Goal: Task Accomplishment & Management: Use online tool/utility

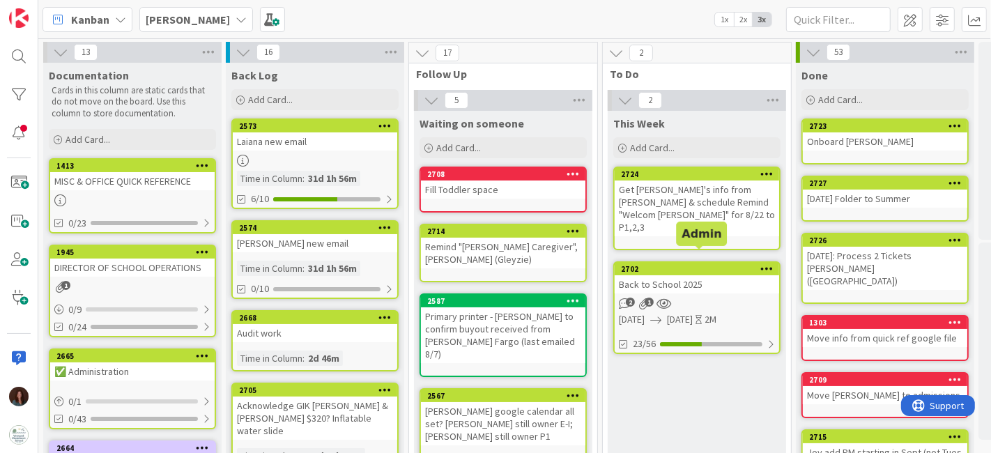
click at [660, 275] on div "Back to School 2025" at bounding box center [697, 284] width 165 height 18
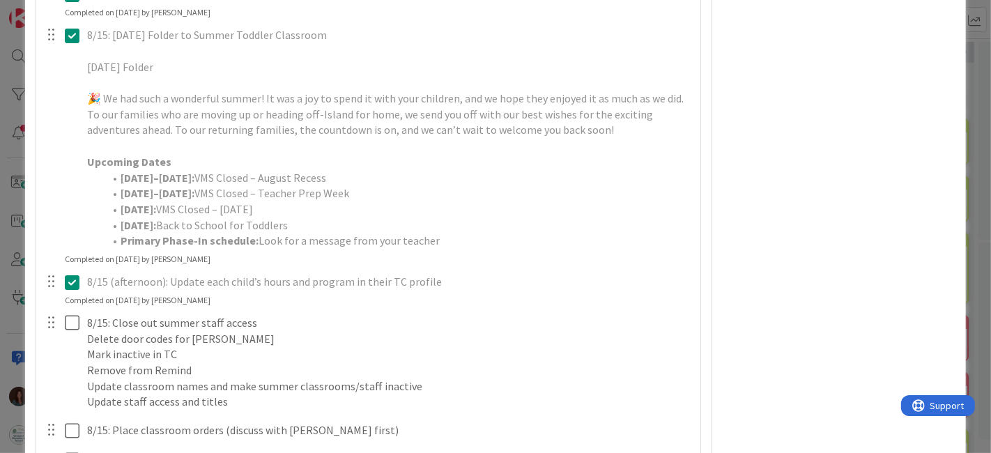
scroll to position [2633, 0]
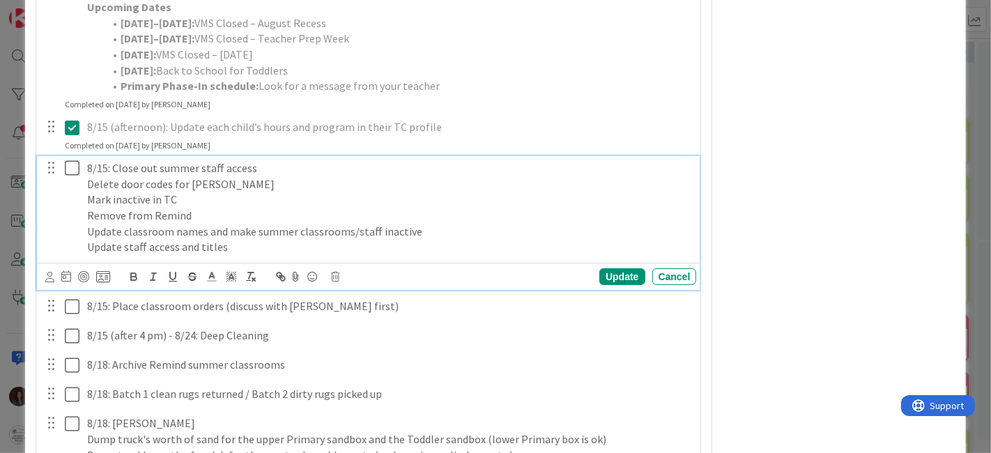
click at [87, 192] on p "Delete door codes for [PERSON_NAME]" at bounding box center [389, 184] width 604 height 16
type textarea "x"
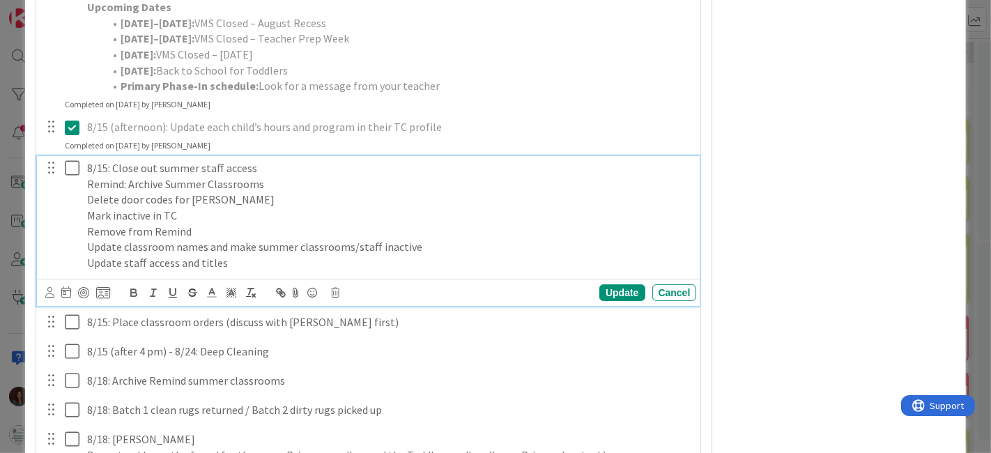
click at [280, 192] on p "Remind: Archive Summer Classrooms" at bounding box center [389, 184] width 604 height 16
click at [207, 192] on p "Remind: Archive Summer Classrooms (" at bounding box center [389, 184] width 604 height 16
click at [381, 192] on p "Remind: Archive Summer Staff & Summer Toddler Classrooms (" at bounding box center [389, 184] width 604 height 16
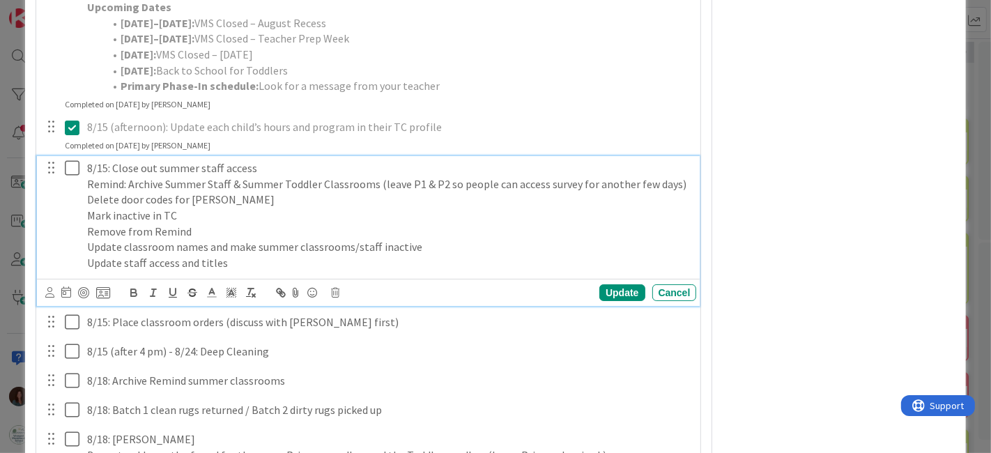
click at [367, 208] on p "Delete door codes for [PERSON_NAME]" at bounding box center [389, 200] width 604 height 16
click at [273, 224] on p "Mark inactive in TC" at bounding box center [389, 216] width 604 height 16
click at [607, 301] on div "Update" at bounding box center [622, 292] width 45 height 17
click at [90, 224] on p "Mark inactive in TC" at bounding box center [389, 216] width 604 height 16
click at [129, 224] on p "TC: [PERSON_NAME] inactive in TC" at bounding box center [389, 216] width 604 height 16
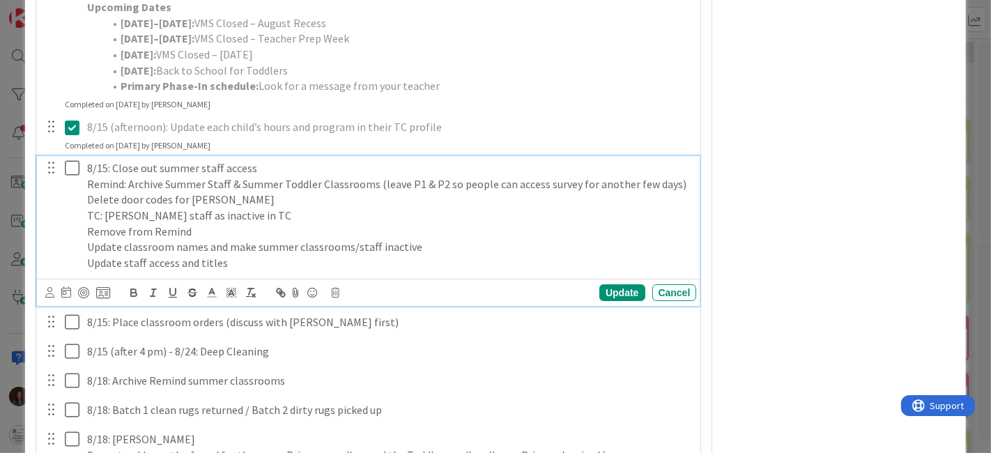
click at [294, 224] on p "TC: [PERSON_NAME] staff as inactive in TC" at bounding box center [389, 216] width 604 height 16
click at [615, 301] on div "Update" at bounding box center [622, 292] width 45 height 17
click at [275, 224] on p "TC: [PERSON_NAME] staff as inactive" at bounding box center [389, 216] width 604 height 16
click at [171, 224] on p "TC: [PERSON_NAME] staff as inactive" at bounding box center [389, 216] width 604 height 16
click at [609, 301] on div "Update" at bounding box center [622, 292] width 45 height 17
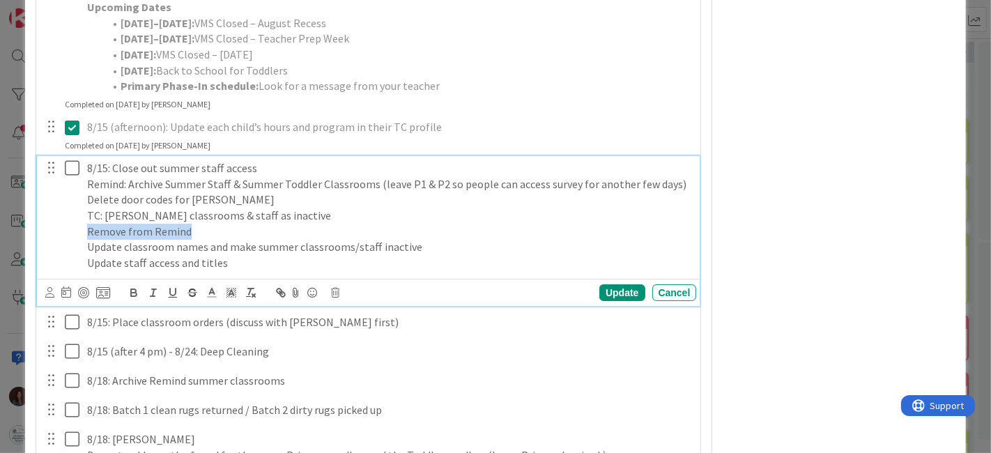
drag, startPoint x: 209, startPoint y: 263, endPoint x: 79, endPoint y: 264, distance: 129.7
click at [79, 264] on div "8/15: Close out summer staff access Remind: Archive Summer Staff & Summer Toddl…" at bounding box center [370, 215] width 655 height 119
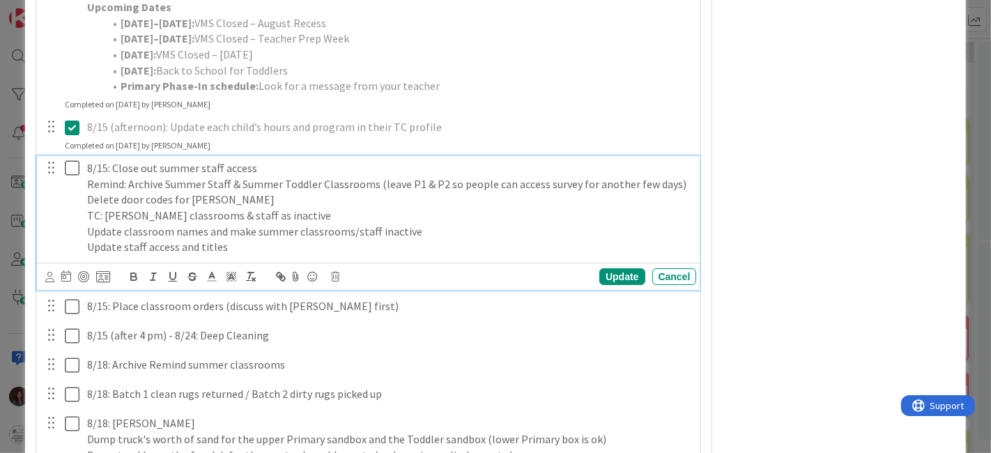
click at [349, 255] on p "Update staff access and titles" at bounding box center [389, 247] width 604 height 16
drag, startPoint x: 433, startPoint y: 261, endPoint x: 204, endPoint y: 259, distance: 228.7
click at [204, 240] on p "Update classroom names and make summer classrooms/staff inactive" at bounding box center [389, 232] width 604 height 16
click at [611, 285] on div "Update" at bounding box center [622, 276] width 45 height 17
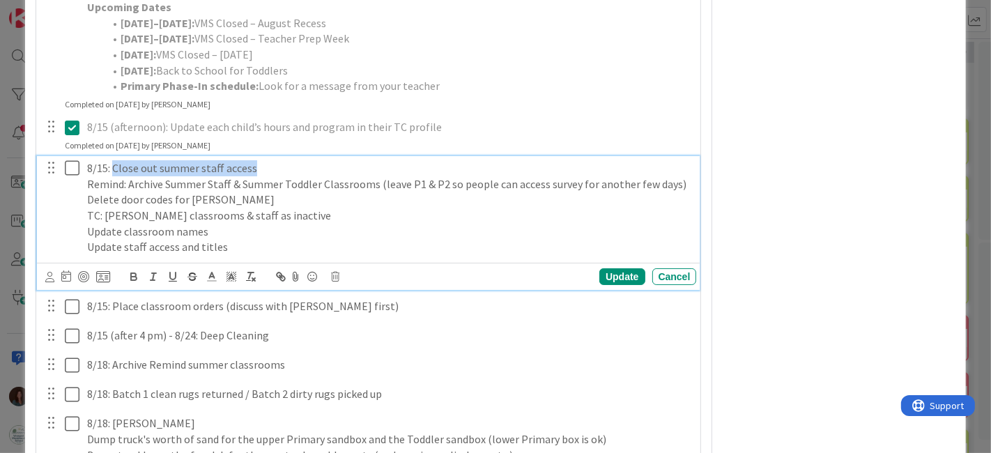
drag, startPoint x: 113, startPoint y: 194, endPoint x: 251, endPoint y: 194, distance: 138.0
click at [251, 176] on p "8/15: Close out summer staff access" at bounding box center [389, 168] width 604 height 16
click at [252, 176] on p "8/15: Close out summer staff access" at bounding box center [389, 168] width 604 height 16
click at [257, 176] on p "8/15: Close out summer staff access" at bounding box center [389, 168] width 604 height 16
drag, startPoint x: 257, startPoint y: 194, endPoint x: 181, endPoint y: 256, distance: 97.1
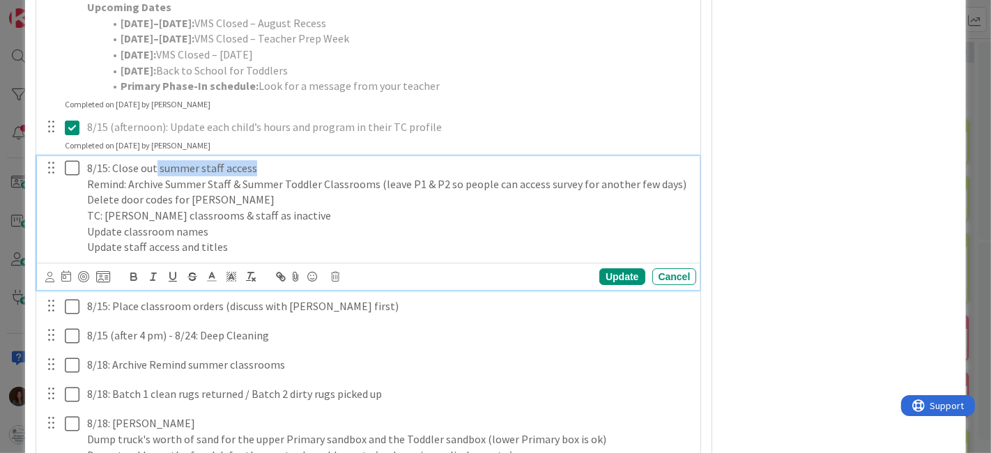
click at [155, 176] on p "8/15: Close out summer staff access" at bounding box center [389, 168] width 604 height 16
click at [103, 176] on p "8/15: Close out" at bounding box center [389, 168] width 604 height 16
click at [162, 192] on p "Remind: Archive Summer Staff & Summer Toddler Classrooms (leave P1 & P2 so peop…" at bounding box center [389, 184] width 604 height 16
click at [330, 208] on p "Delete door codes for [PERSON_NAME]" at bounding box center [389, 200] width 604 height 16
drag, startPoint x: 312, startPoint y: 228, endPoint x: 61, endPoint y: 229, distance: 251.0
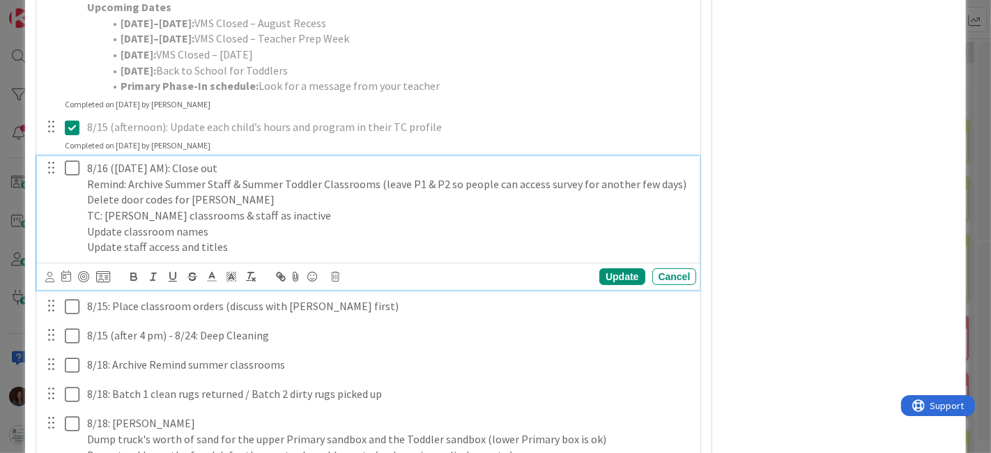
click at [61, 229] on div "8/16 ([DATE] AM): Close out Remind: Archive Summer Staff & Summer Toddler Class…" at bounding box center [370, 207] width 655 height 103
click at [129, 176] on p "8/16 ([DATE] AM): Close out" at bounding box center [389, 168] width 604 height 16
drag, startPoint x: 174, startPoint y: 199, endPoint x: 107, endPoint y: 204, distance: 67.1
click at [107, 204] on div "8/16 ([DATE] AM): Close out Remind: Archive Summer Staff & Summer Toddler Class…" at bounding box center [390, 207] width 616 height 103
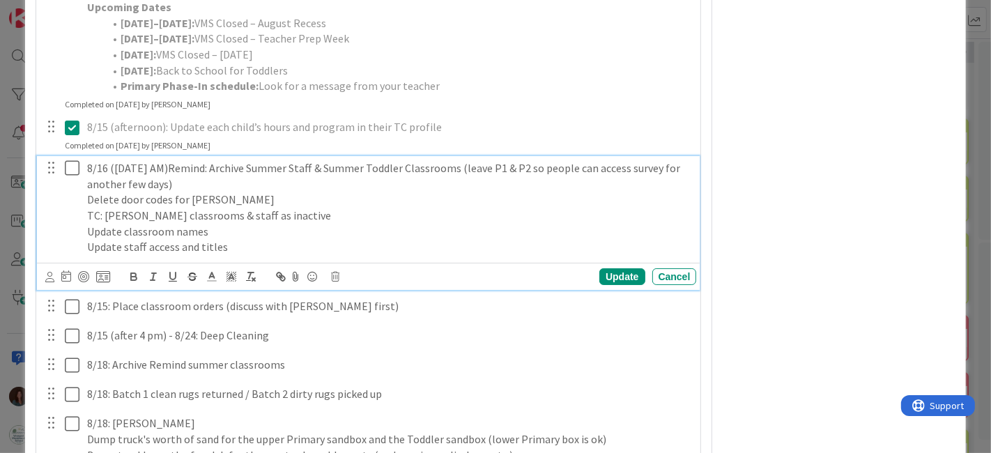
click at [176, 192] on p "8/16 ([DATE] AM)Remind: Archive Summer Staff & Summer Toddler Classrooms (leave…" at bounding box center [389, 175] width 604 height 31
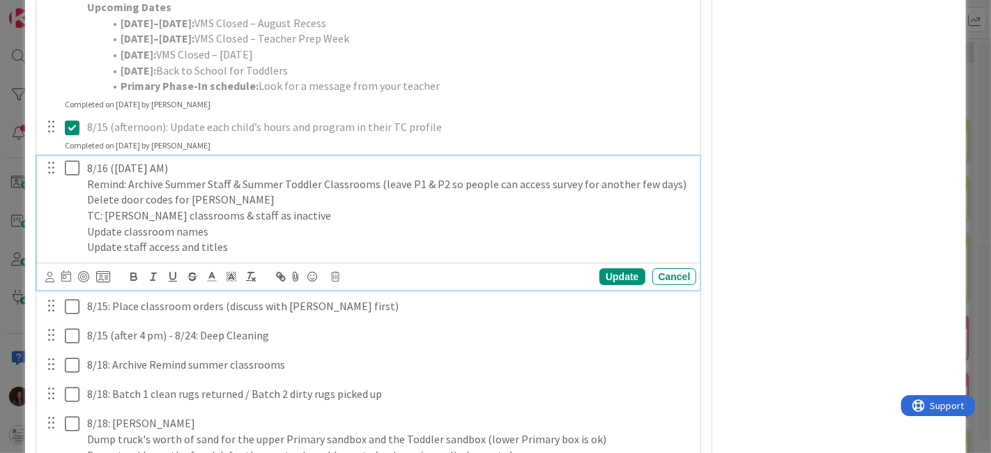
drag, startPoint x: 198, startPoint y: 196, endPoint x: 107, endPoint y: 197, distance: 91.3
click at [107, 176] on p "8/16 ([DATE] AM)" at bounding box center [389, 168] width 604 height 16
click at [287, 208] on p "Delete door codes for [PERSON_NAME]" at bounding box center [389, 200] width 604 height 16
drag, startPoint x: 325, startPoint y: 226, endPoint x: 26, endPoint y: 231, distance: 298.4
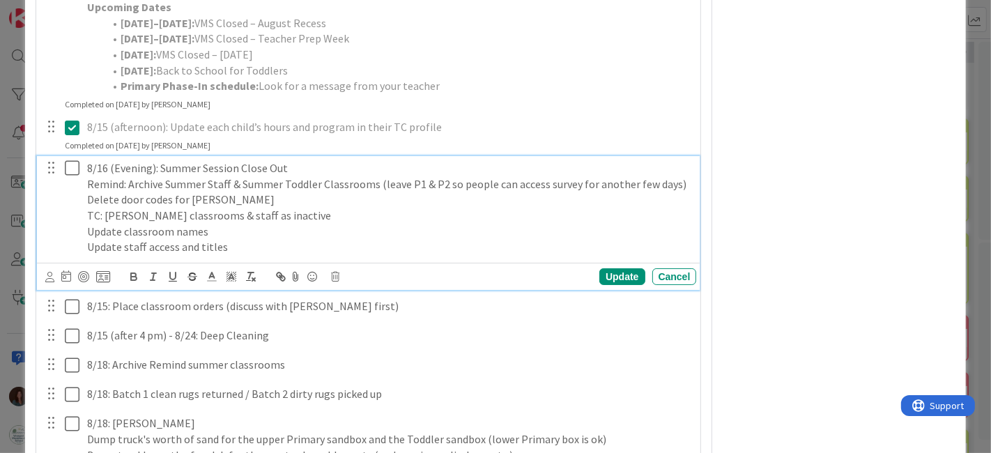
copy p "Delete door codes for [PERSON_NAME]"
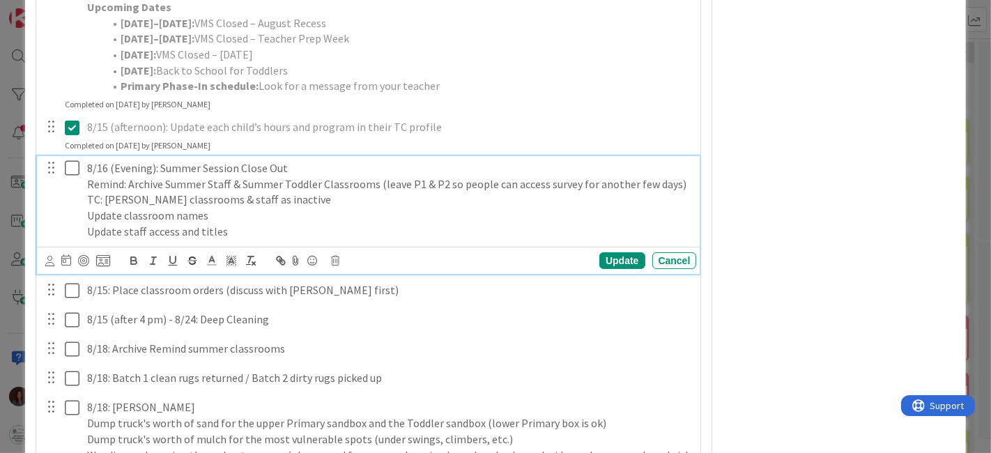
click at [344, 176] on p "8/16 (Evening): Summer Session Close Out" at bounding box center [389, 168] width 604 height 16
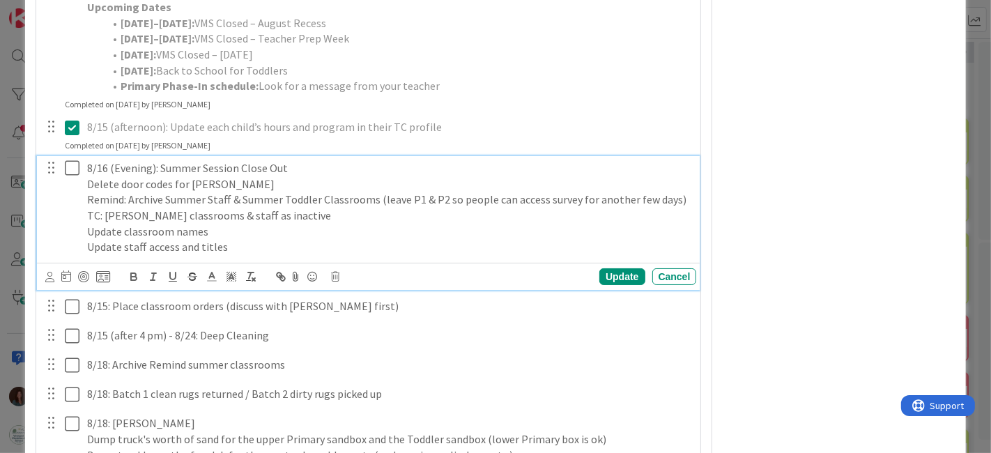
click at [82, 214] on div "8/16 (Evening): Summer Session Close Out Delete door codes for [PERSON_NAME]: A…" at bounding box center [390, 207] width 616 height 103
click at [88, 192] on p "Facilities: Delete door codes for [PERSON_NAME]" at bounding box center [389, 184] width 604 height 16
click at [87, 208] on p "Remind: Archive Summer Staff & Summer Toddler Classrooms (leave P1 & P2 so peop…" at bounding box center [389, 200] width 604 height 16
click at [85, 244] on div "8/16 (Evening): Summer Session Close Out Facilities: Delete door codes for [PER…" at bounding box center [390, 207] width 616 height 103
click at [205, 240] on p "Update classroom names" at bounding box center [389, 232] width 604 height 16
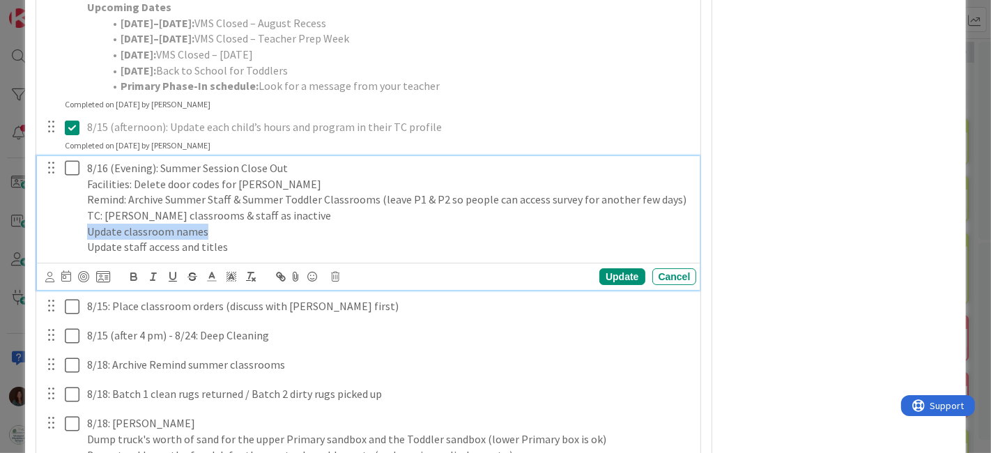
drag, startPoint x: 217, startPoint y: 254, endPoint x: 11, endPoint y: 256, distance: 205.7
click at [11, 256] on div "ID [GEOGRAPHIC_DATA] This Week Title 19 / 128 Back to School 2025 Description […" at bounding box center [495, 226] width 991 height 453
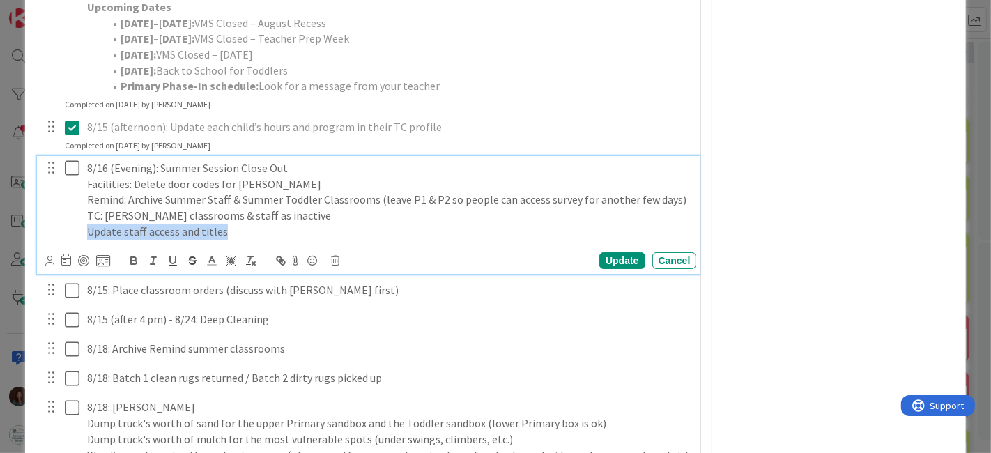
drag, startPoint x: 241, startPoint y: 259, endPoint x: 0, endPoint y: 259, distance: 240.5
click at [0, 259] on div "ID [GEOGRAPHIC_DATA] This Week Title 19 / 128 Back to School 2025 Description […" at bounding box center [495, 226] width 991 height 453
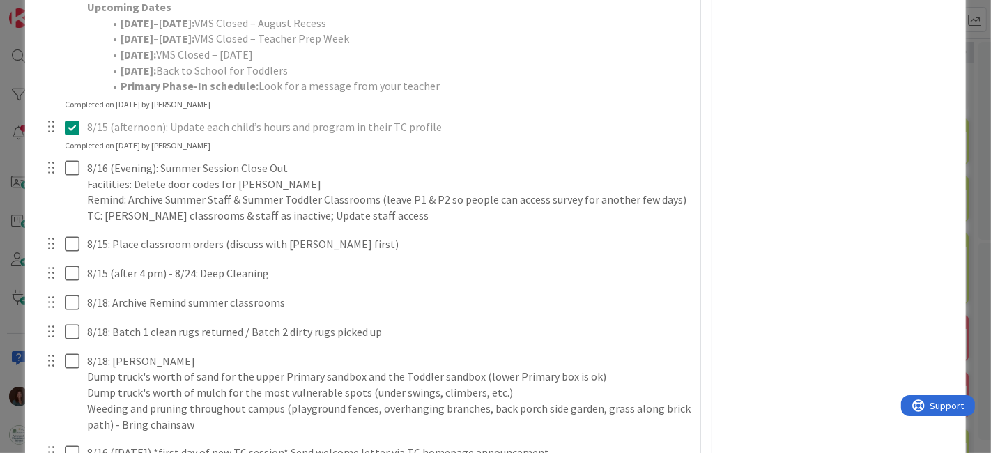
click at [625, 275] on div "7/31: Update welcome letter (DJ, AM, RF) Update Cancel Completed on [DATE] by […" at bounding box center [368, 81] width 651 height 3952
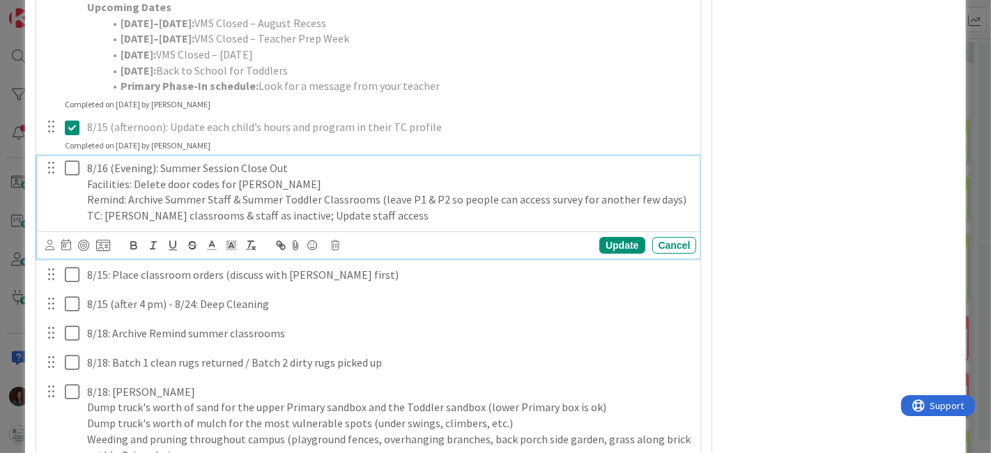
click at [73, 176] on icon at bounding box center [75, 168] width 21 height 17
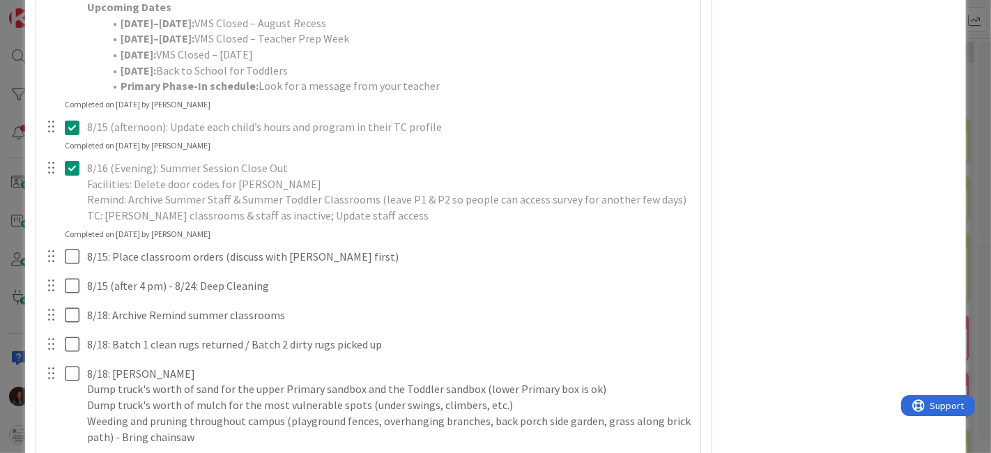
scroll to position [2710, 0]
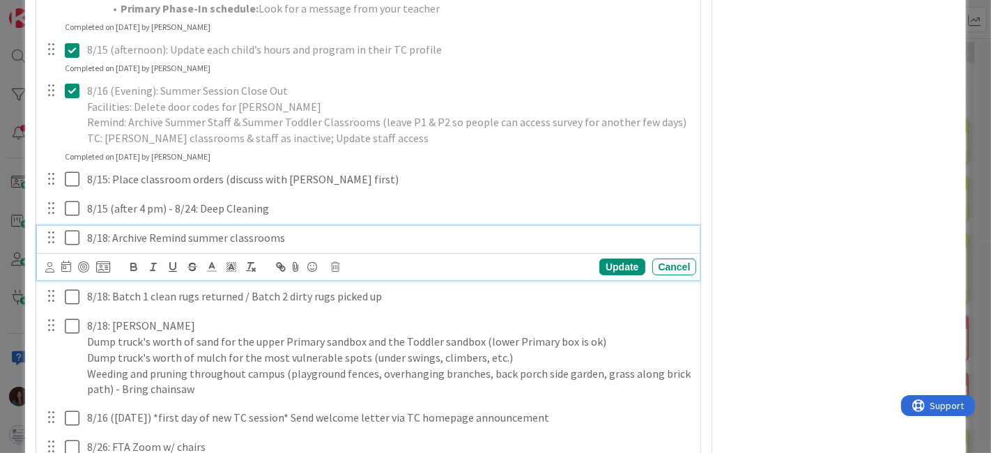
click at [129, 246] on p "8/18: Archive Remind summer classrooms" at bounding box center [389, 238] width 604 height 16
click at [335, 272] on icon at bounding box center [336, 267] width 8 height 10
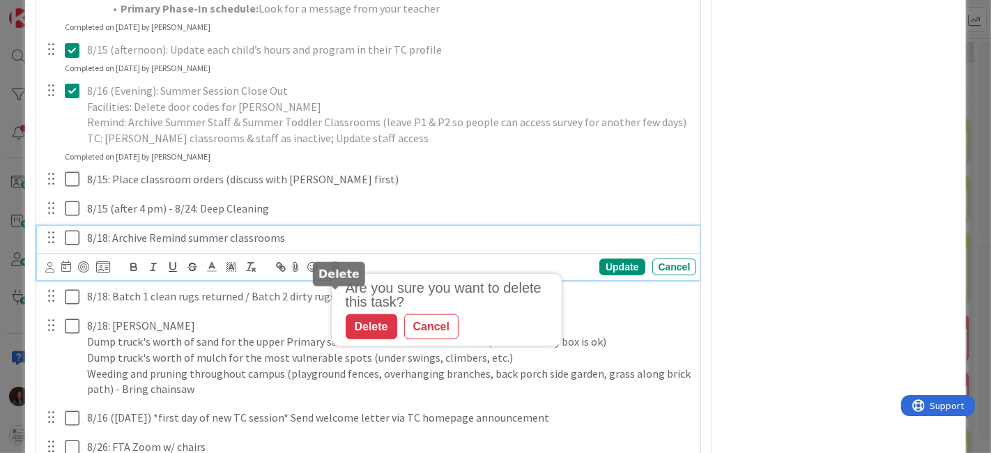
click at [358, 340] on div "Delete" at bounding box center [372, 326] width 52 height 25
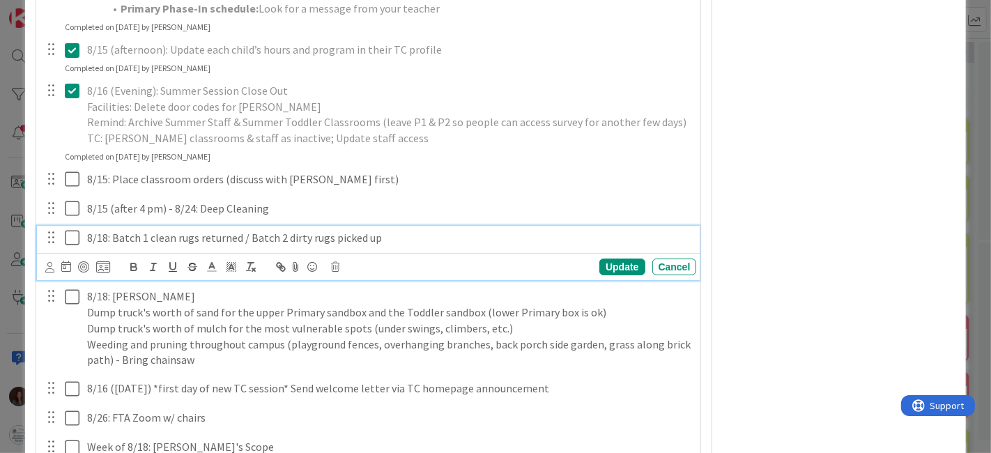
click at [396, 246] on p "8/18: Batch 1 clean rugs returned / Batch 2 dirty rugs picked up" at bounding box center [389, 238] width 604 height 16
click at [625, 275] on div "Update" at bounding box center [622, 267] width 45 height 17
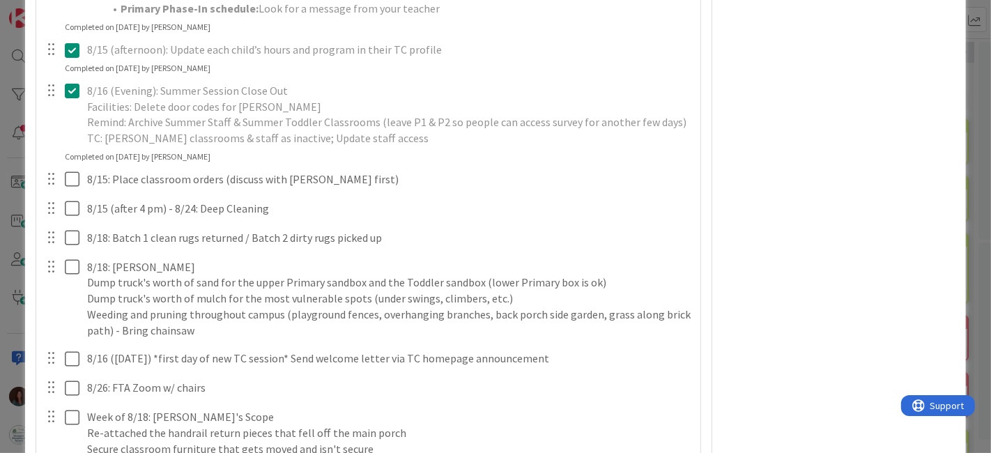
scroll to position [2633, 0]
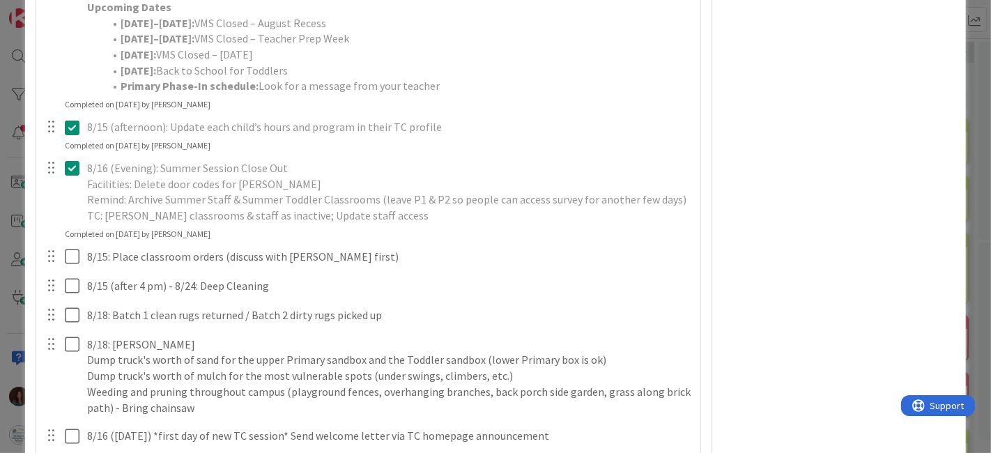
click at [75, 176] on icon at bounding box center [75, 168] width 21 height 17
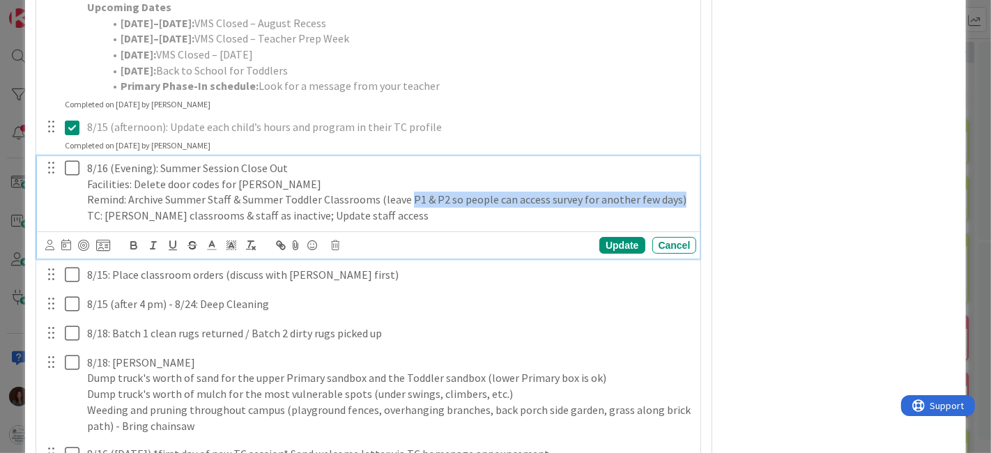
drag, startPoint x: 406, startPoint y: 229, endPoint x: 682, endPoint y: 230, distance: 275.4
click at [682, 228] on div "8/16 (Evening): Summer Session Close Out Facilities: Delete door codes for [PER…" at bounding box center [390, 192] width 616 height 72
copy p "P1 & P2 so people can access survey for another few days)"
click at [74, 176] on icon at bounding box center [75, 168] width 21 height 17
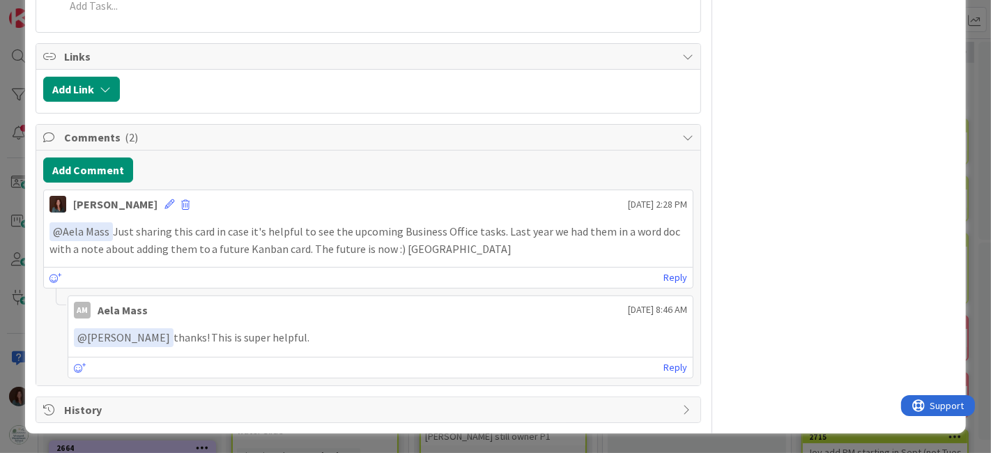
scroll to position [4286, 0]
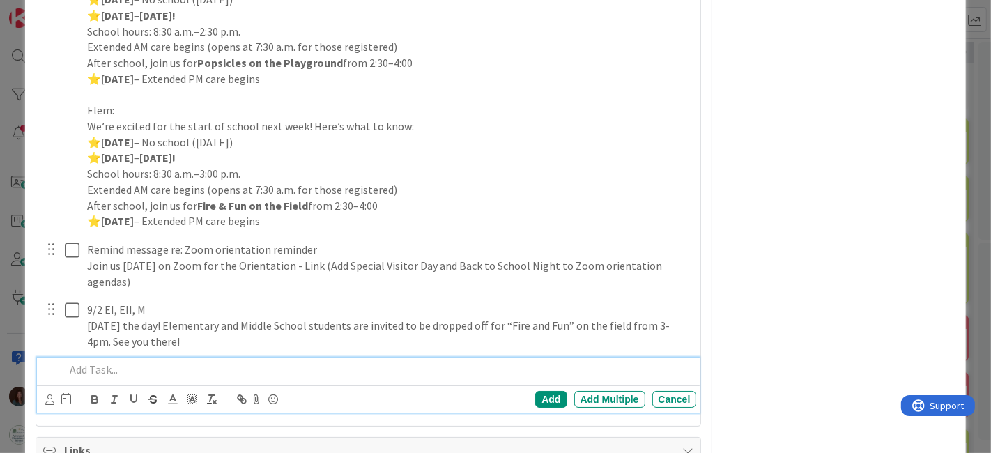
click at [178, 378] on p at bounding box center [378, 370] width 627 height 16
type textarea "x"
paste div
click at [62, 382] on div "P1 & P2 so people can access survey for another few days)" at bounding box center [378, 370] width 638 height 24
click at [178, 378] on p "Archive Remind P1 & P2 so people can access survey for another few days)" at bounding box center [378, 370] width 627 height 16
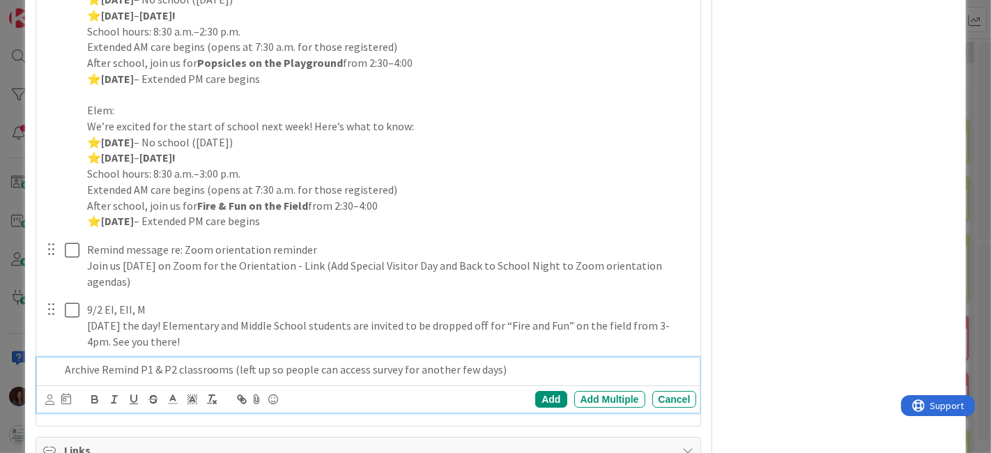
click at [605, 378] on p "Archive Remind P1 & P2 classrooms (left up so people can access survey for anot…" at bounding box center [378, 370] width 627 height 16
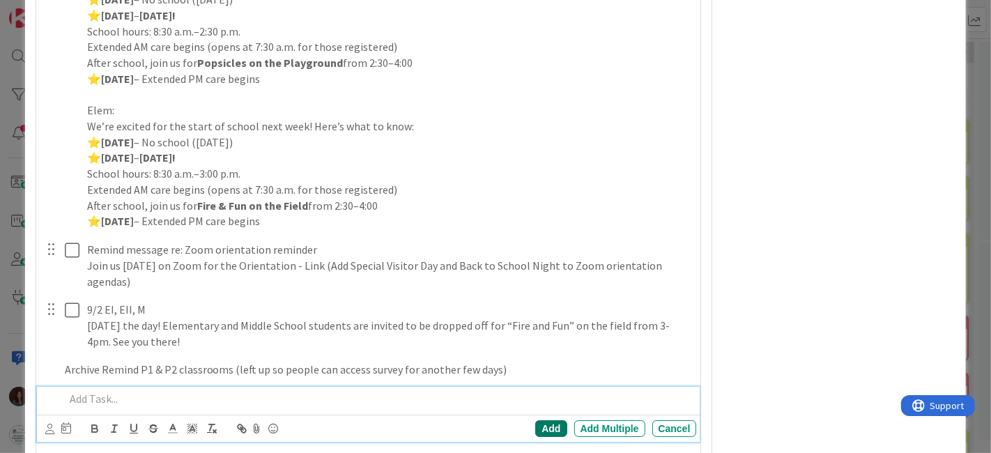
scroll to position [4315, 0]
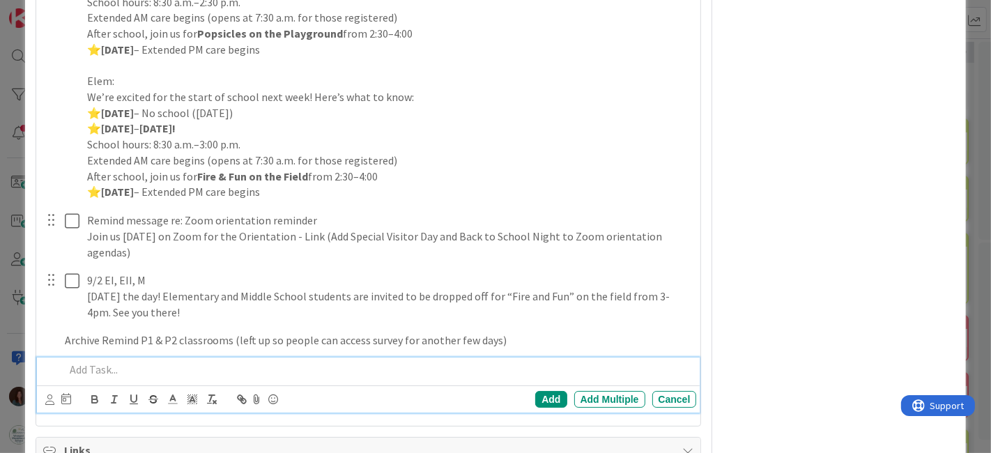
type textarea "x"
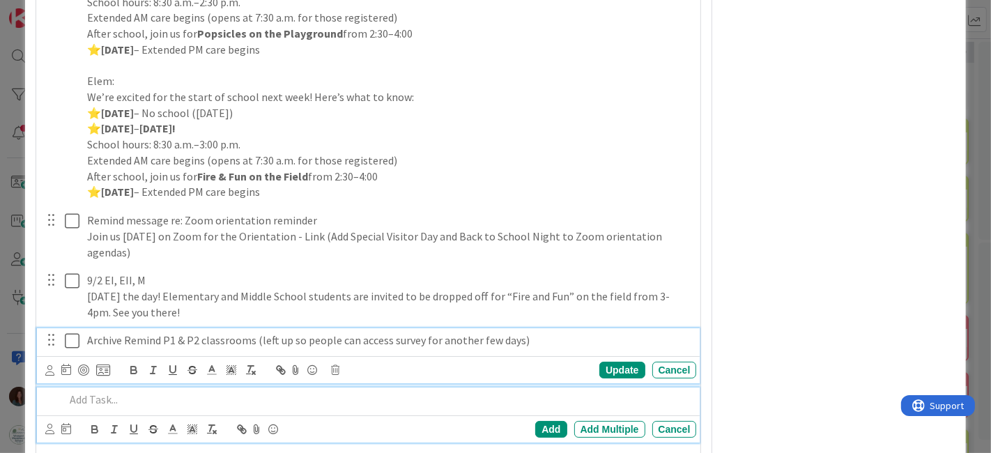
click at [87, 369] on div "Archive Remind P1 & P2 classrooms (left up so people can access survey for anot…" at bounding box center [369, 355] width 664 height 55
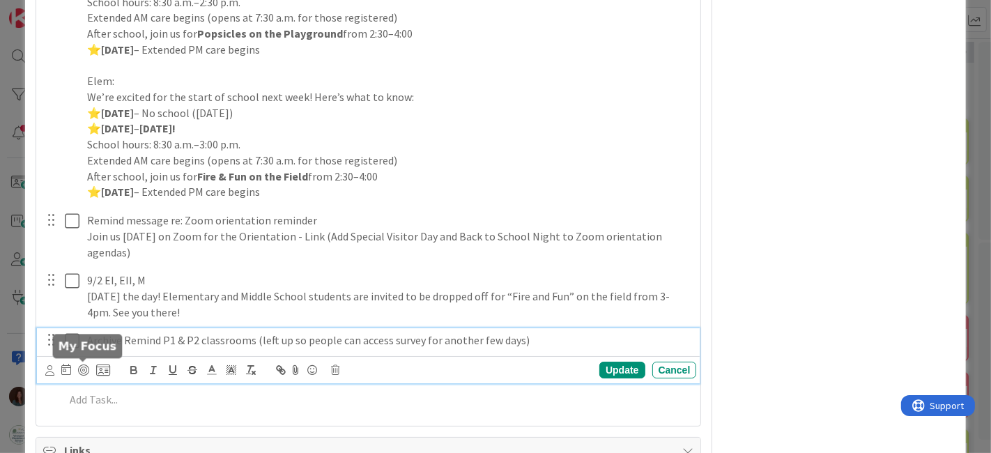
scroll to position [4345, 0]
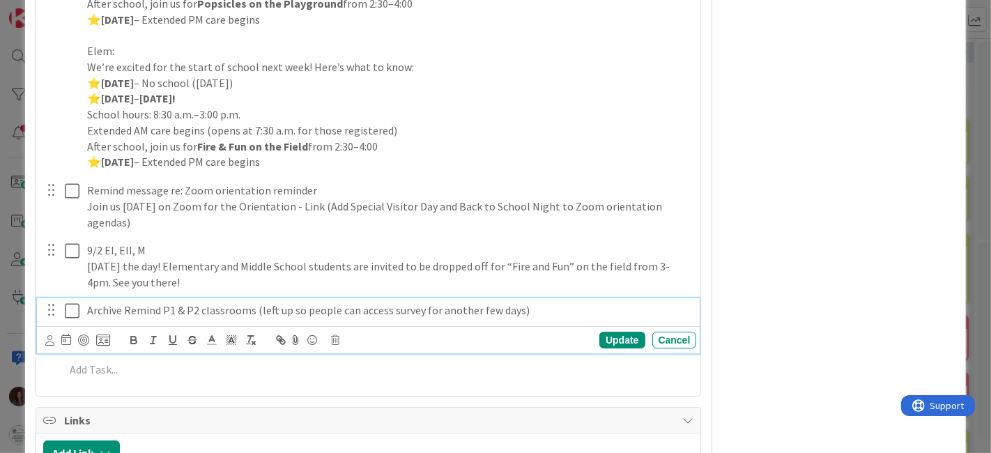
click at [95, 319] on p "Archive Remind P1 & P2 classrooms (left up so people can access survey for anot…" at bounding box center [389, 311] width 604 height 16
click at [87, 319] on p "Archive Remind P1 & P2 classrooms (left up so people can access survey for anot…" at bounding box center [389, 311] width 604 height 16
click at [603, 349] on div "Update" at bounding box center [622, 340] width 45 height 17
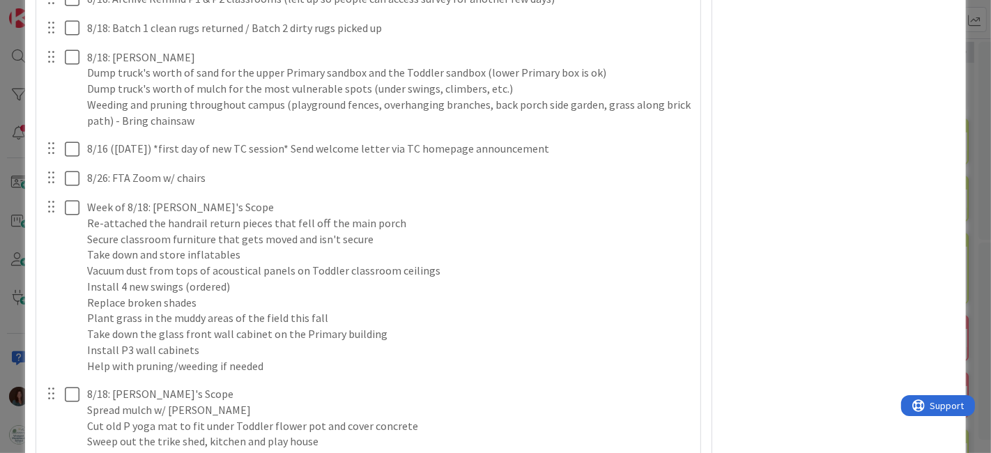
scroll to position [2794, 0]
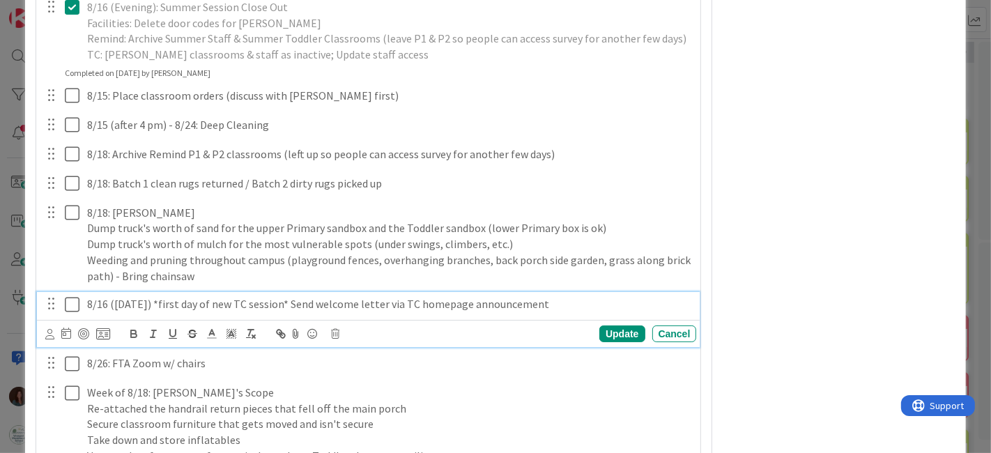
click at [570, 312] on p "8/16 ([DATE]) *first day of new TC session* Send welcome letter via TC homepage…" at bounding box center [389, 304] width 604 height 16
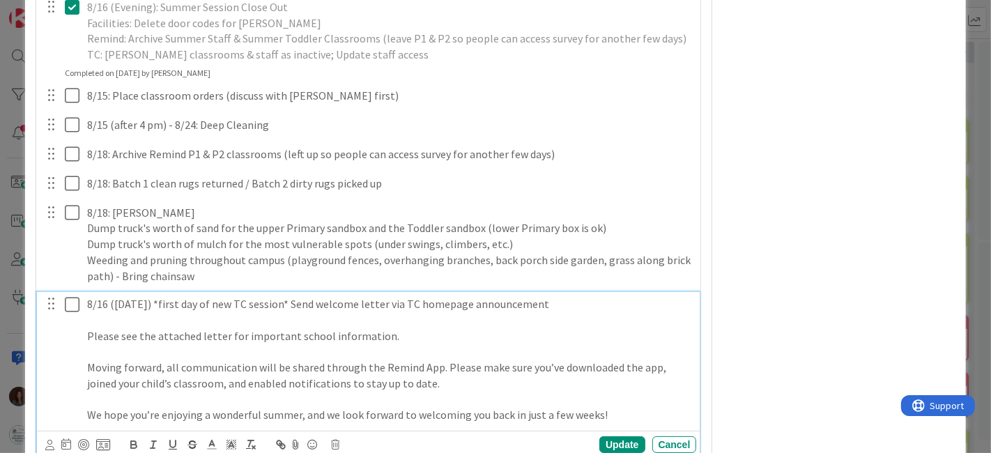
scroll to position [2872, 0]
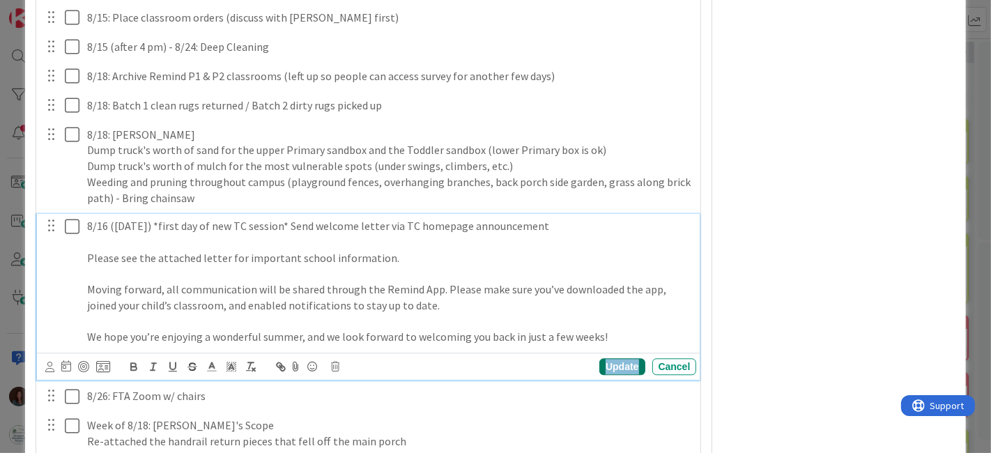
click at [620, 375] on div "Update" at bounding box center [622, 366] width 45 height 17
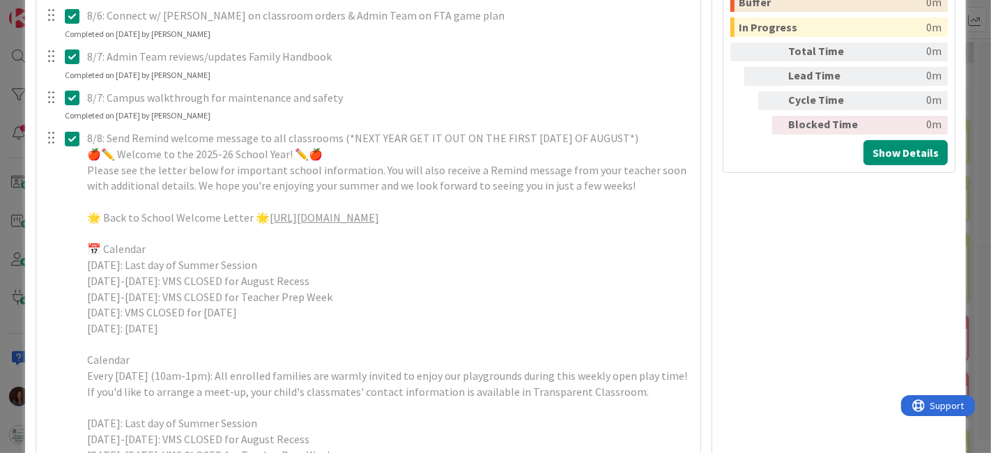
scroll to position [781, 0]
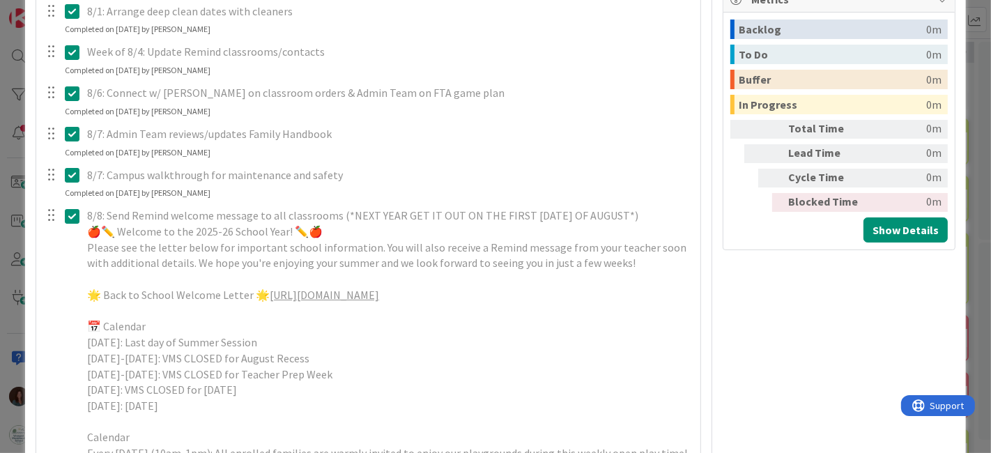
click at [379, 294] on link "[URL][DOMAIN_NAME]" at bounding box center [324, 295] width 109 height 14
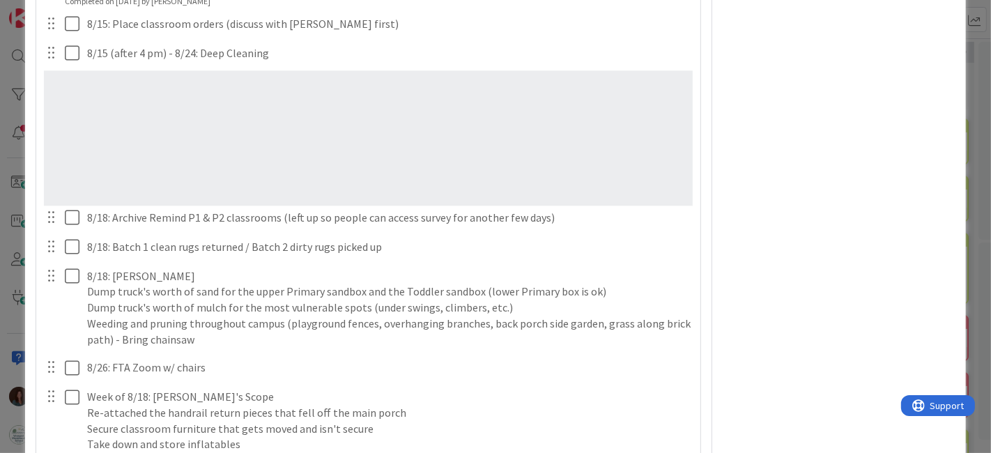
scroll to position [2865, 0]
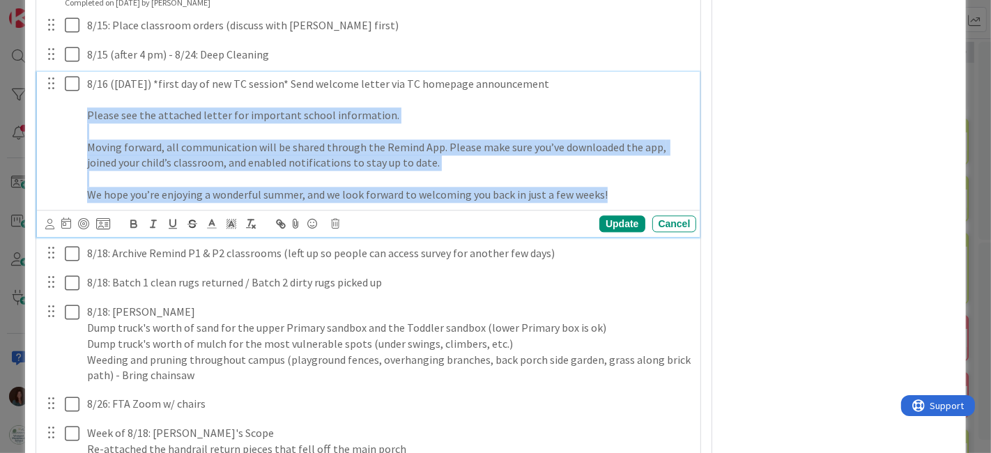
drag, startPoint x: 611, startPoint y: 224, endPoint x: 45, endPoint y: 146, distance: 571.4
click at [45, 146] on div "8/16 ([DATE]) *first day of new TC session* Send welcome letter via TC homepage…" at bounding box center [370, 139] width 655 height 135
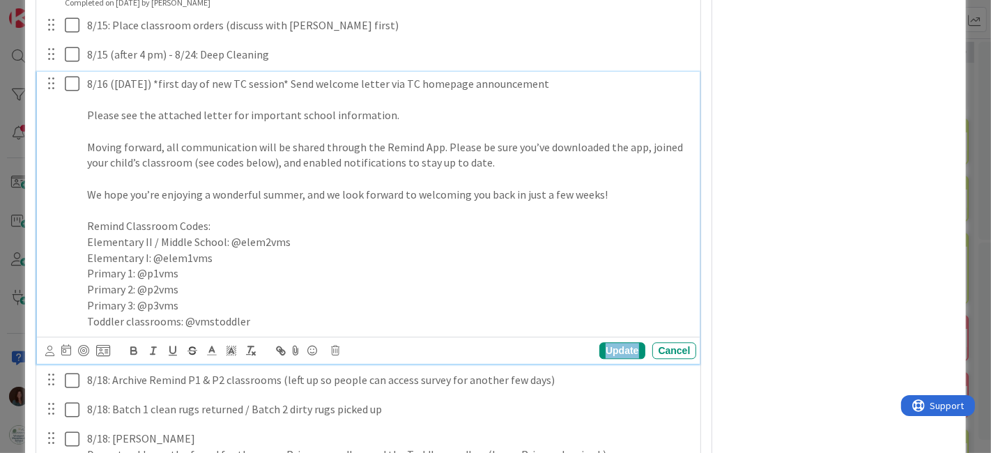
click at [608, 359] on div "Update" at bounding box center [622, 350] width 45 height 17
click at [72, 92] on icon at bounding box center [75, 83] width 21 height 17
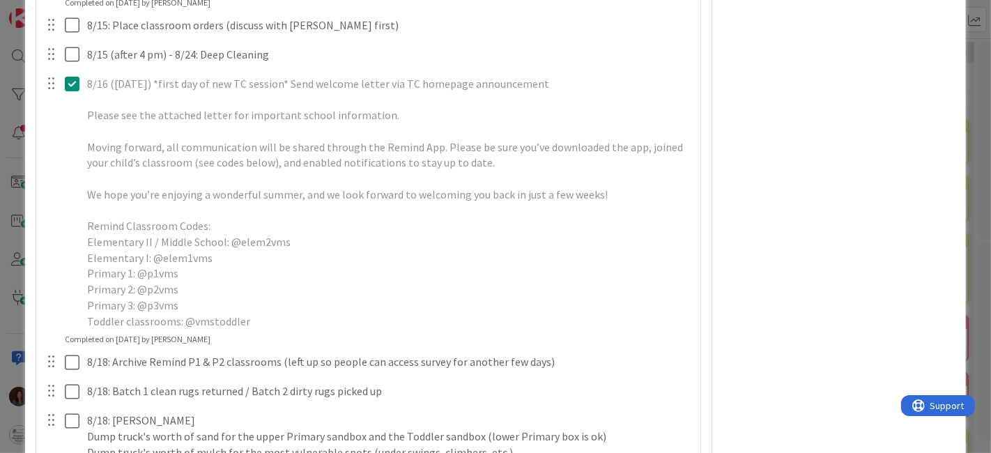
type textarea "x"
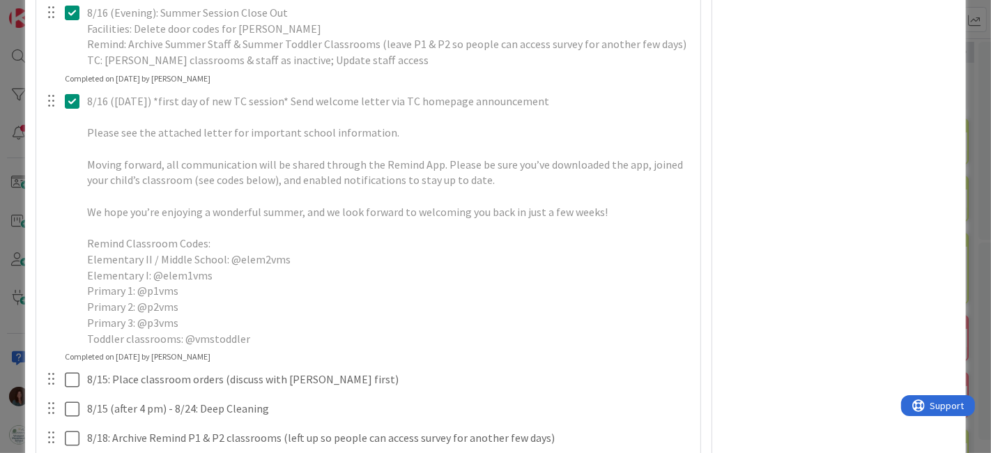
scroll to position [3021, 0]
